Goal: Task Accomplishment & Management: Manage account settings

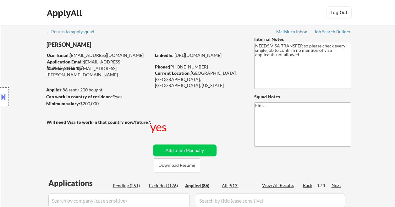
select select ""applied""
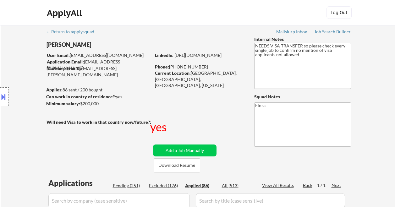
select select ""applied""
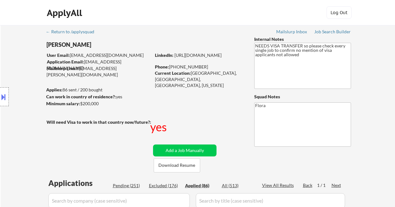
select select ""applied""
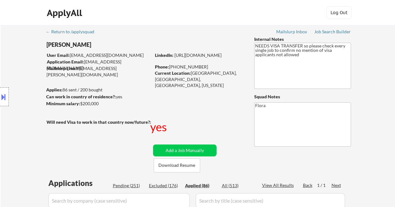
select select ""applied""
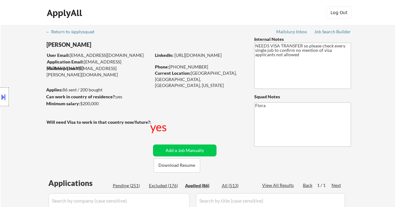
select select ""applied""
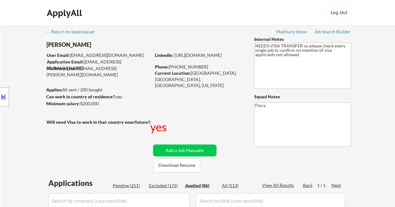
select select ""applied""
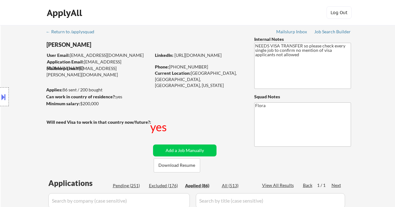
select select ""applied""
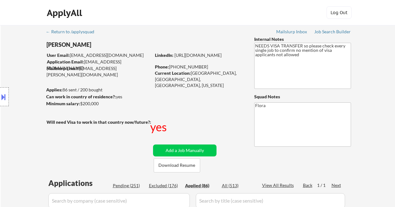
select select ""applied""
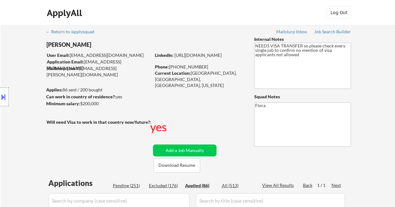
select select ""applied""
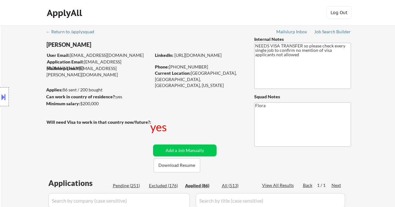
select select ""applied""
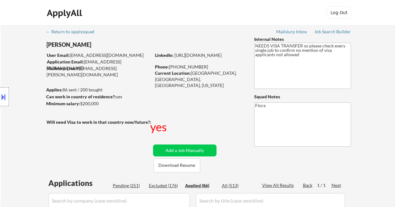
select select ""applied""
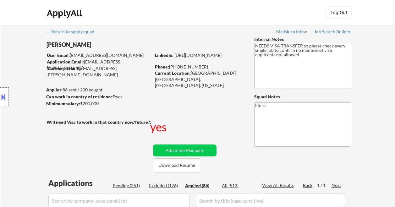
select select ""applied""
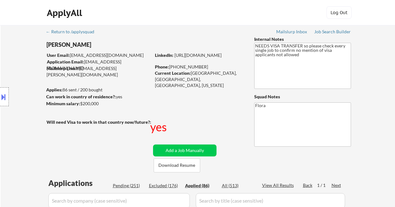
select select ""applied""
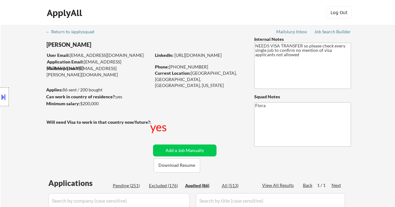
select select ""applied""
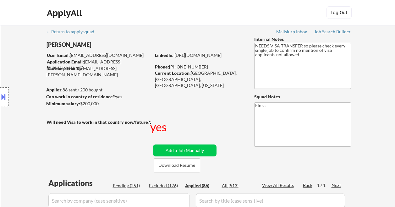
select select ""applied""
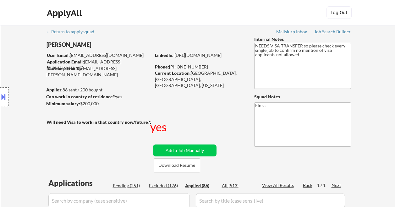
select select ""applied""
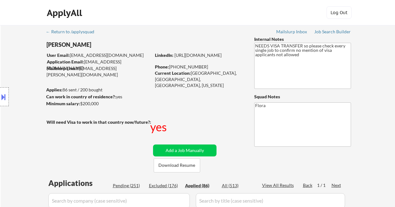
select select ""applied""
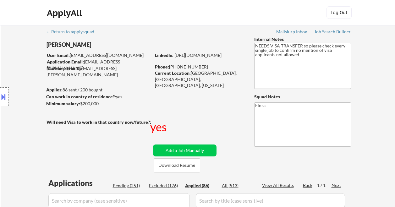
select select ""applied""
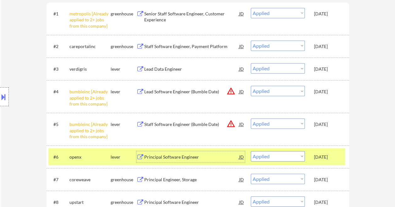
scroll to position [220, 0]
